Goal: Task Accomplishment & Management: Use online tool/utility

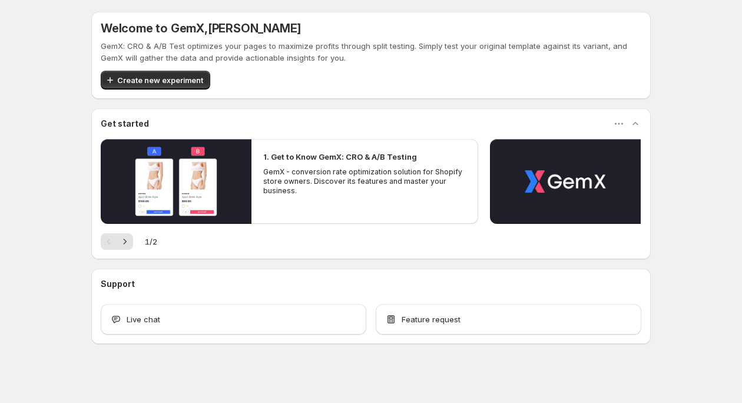
scroll to position [5, 0]
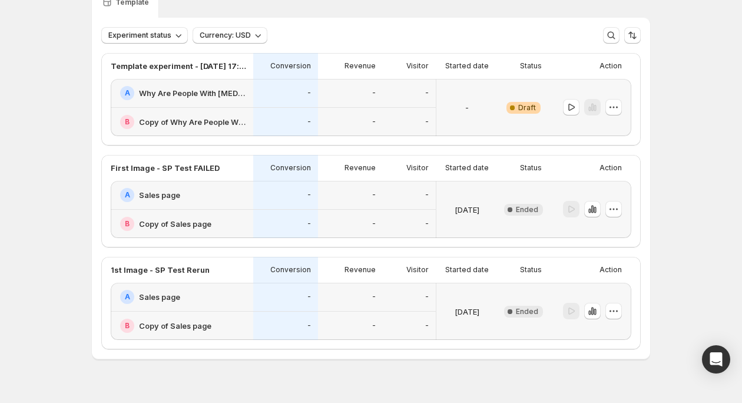
scroll to position [63, 0]
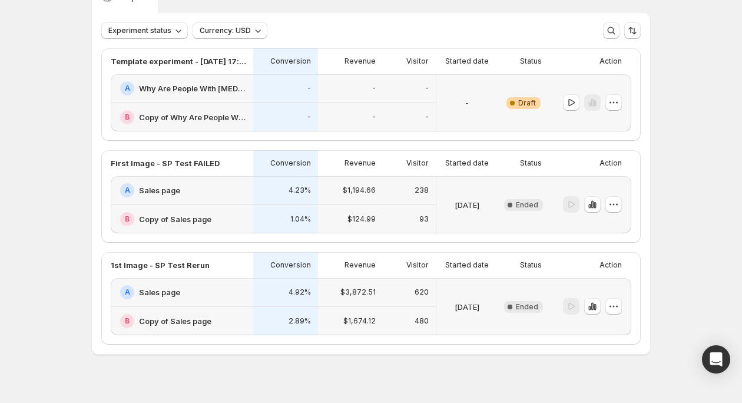
click at [275, 76] on div "-" at bounding box center [285, 88] width 65 height 29
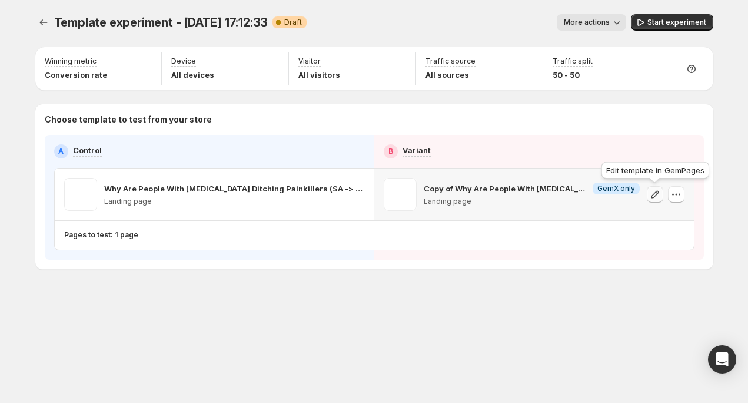
click at [655, 197] on icon "button" at bounding box center [655, 194] width 12 height 12
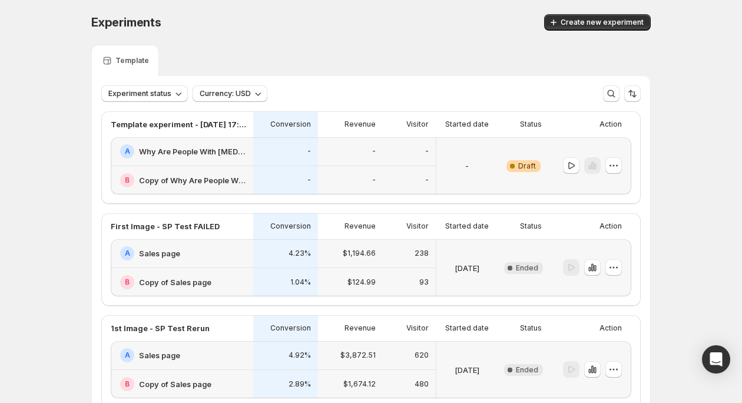
click at [606, 165] on div at bounding box center [592, 165] width 59 height 17
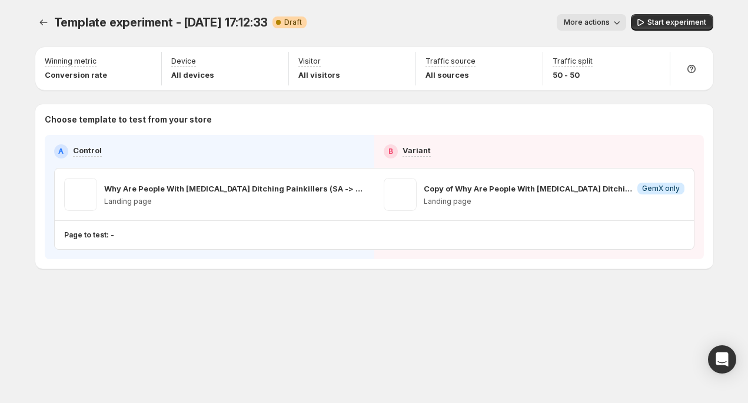
click at [612, 164] on div "A Control B Variant Why Are People With Neck Pain Ditching Painkillers (SA -> P…" at bounding box center [374, 196] width 640 height 105
click at [42, 18] on icon "Experiments" at bounding box center [44, 22] width 12 height 12
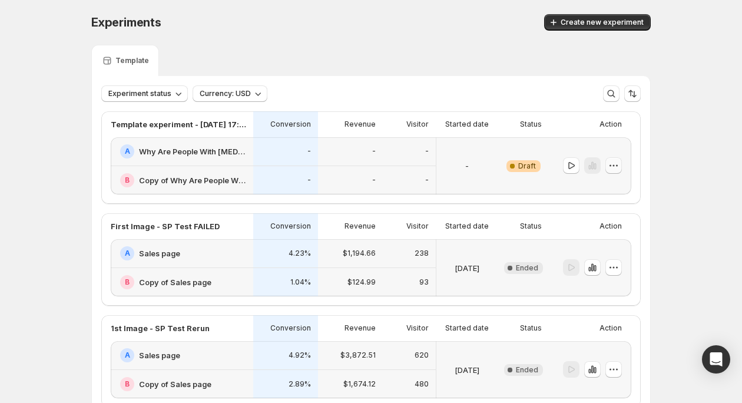
click at [619, 167] on icon "button" at bounding box center [613, 166] width 12 height 12
click at [632, 252] on span "Delete" at bounding box center [624, 250] width 57 height 12
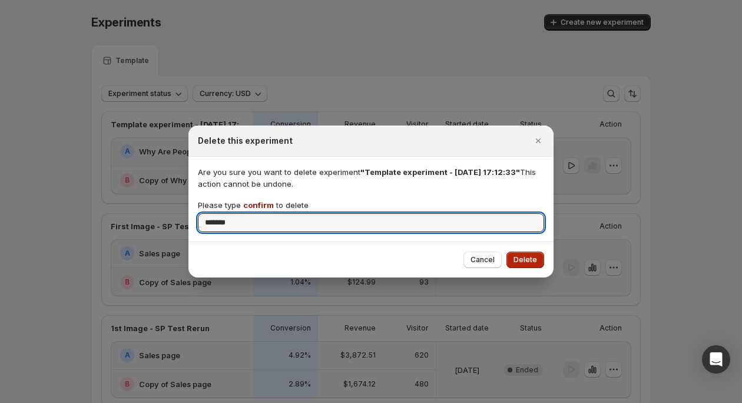
type input "*******"
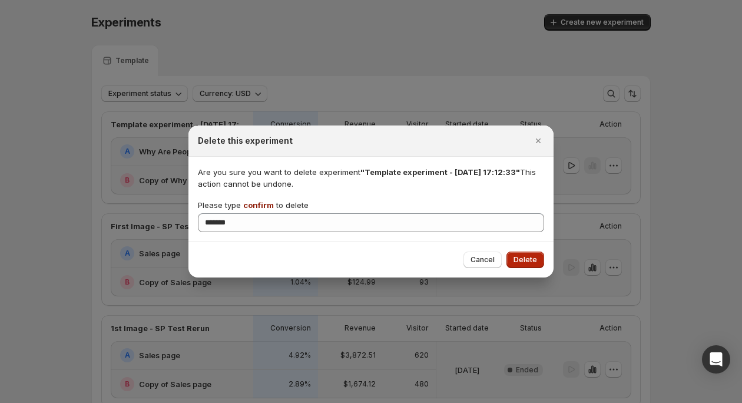
click at [527, 260] on span "Delete" at bounding box center [525, 259] width 24 height 9
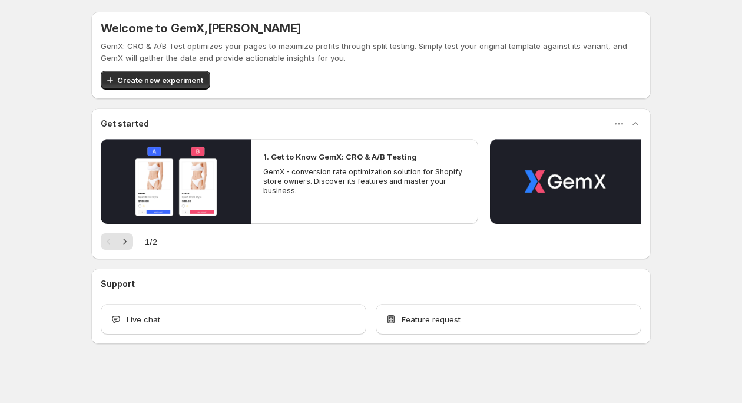
scroll to position [5, 0]
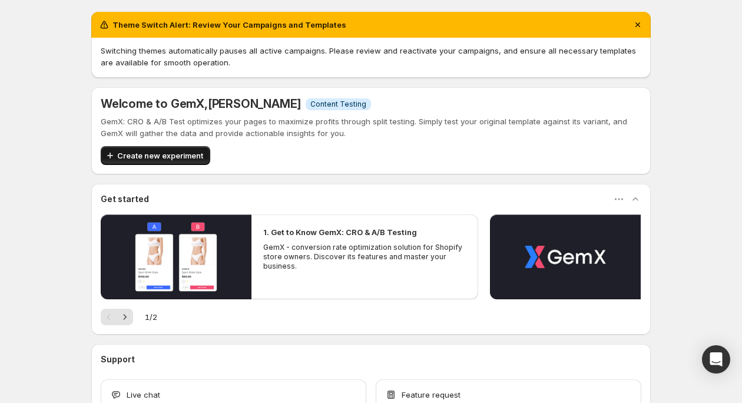
click at [172, 158] on span "Create new experiment" at bounding box center [160, 156] width 86 height 12
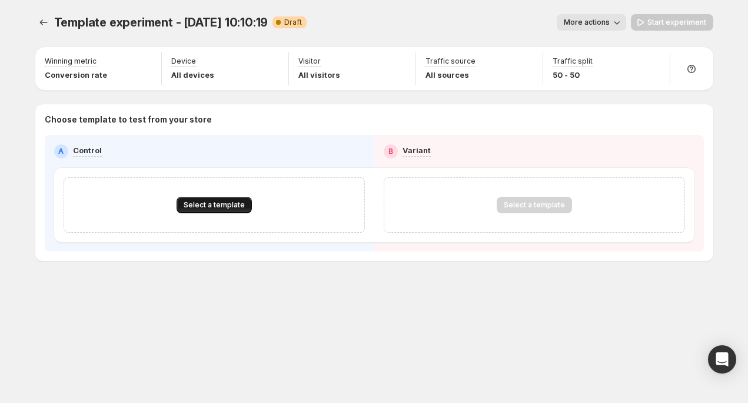
click at [205, 208] on span "Select a template" at bounding box center [214, 204] width 61 height 9
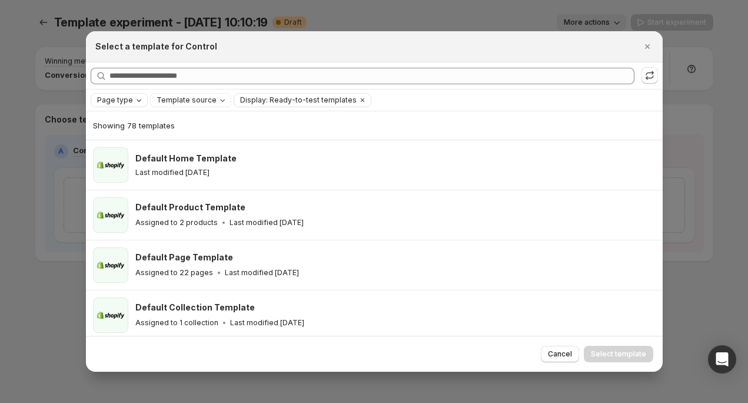
click at [129, 99] on span "Page type" at bounding box center [115, 99] width 36 height 9
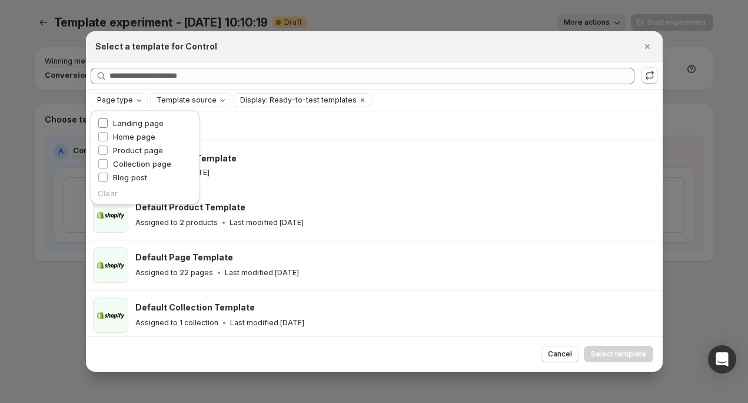
click at [141, 124] on span "Landing page" at bounding box center [138, 122] width 51 height 9
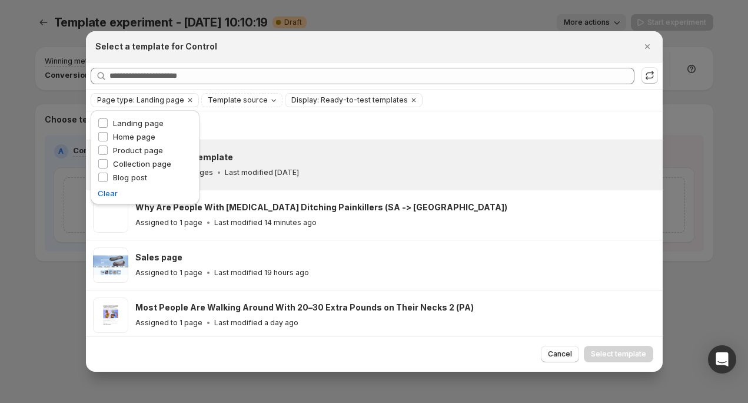
click at [291, 147] on div "Default Page Template Assigned to 22 pages Last modified 19 days ago" at bounding box center [374, 164] width 577 height 49
click at [275, 118] on div "Showing 30 templates" at bounding box center [374, 125] width 563 height 28
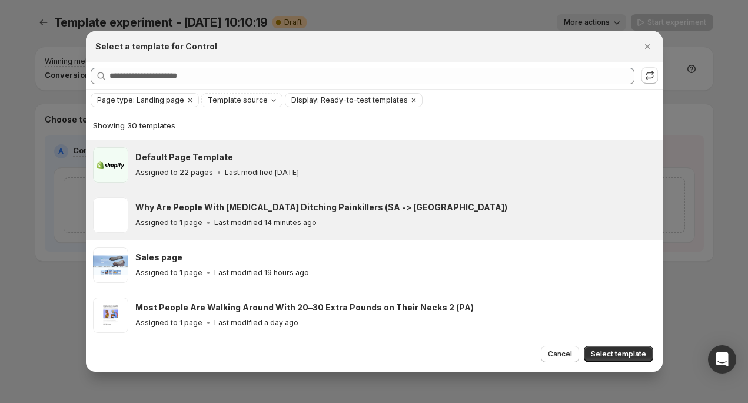
click at [224, 224] on p "Last modified 14 minutes ago" at bounding box center [265, 222] width 102 height 9
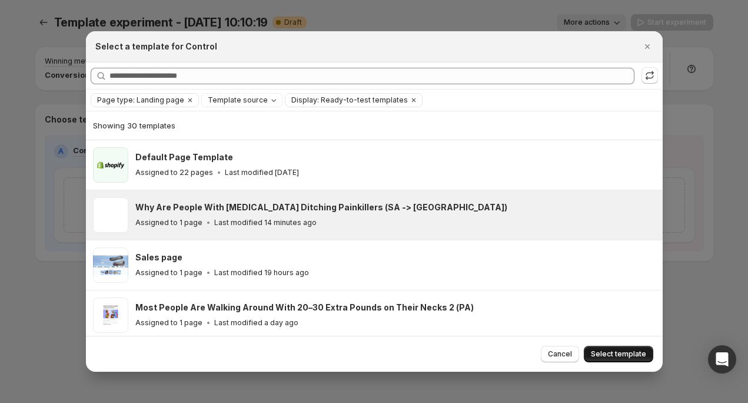
click at [603, 353] on span "Select template" at bounding box center [618, 353] width 55 height 9
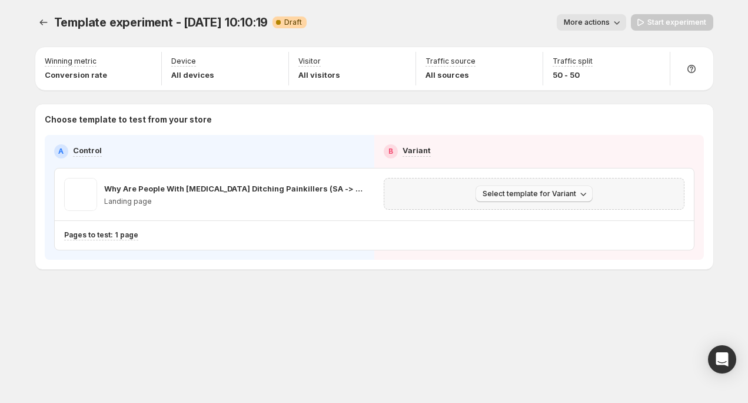
click at [542, 194] on span "Select template for Variant" at bounding box center [530, 193] width 94 height 9
click at [527, 241] on span "Create Variant based on Control" at bounding box center [536, 238] width 120 height 9
